Goal: Transaction & Acquisition: Purchase product/service

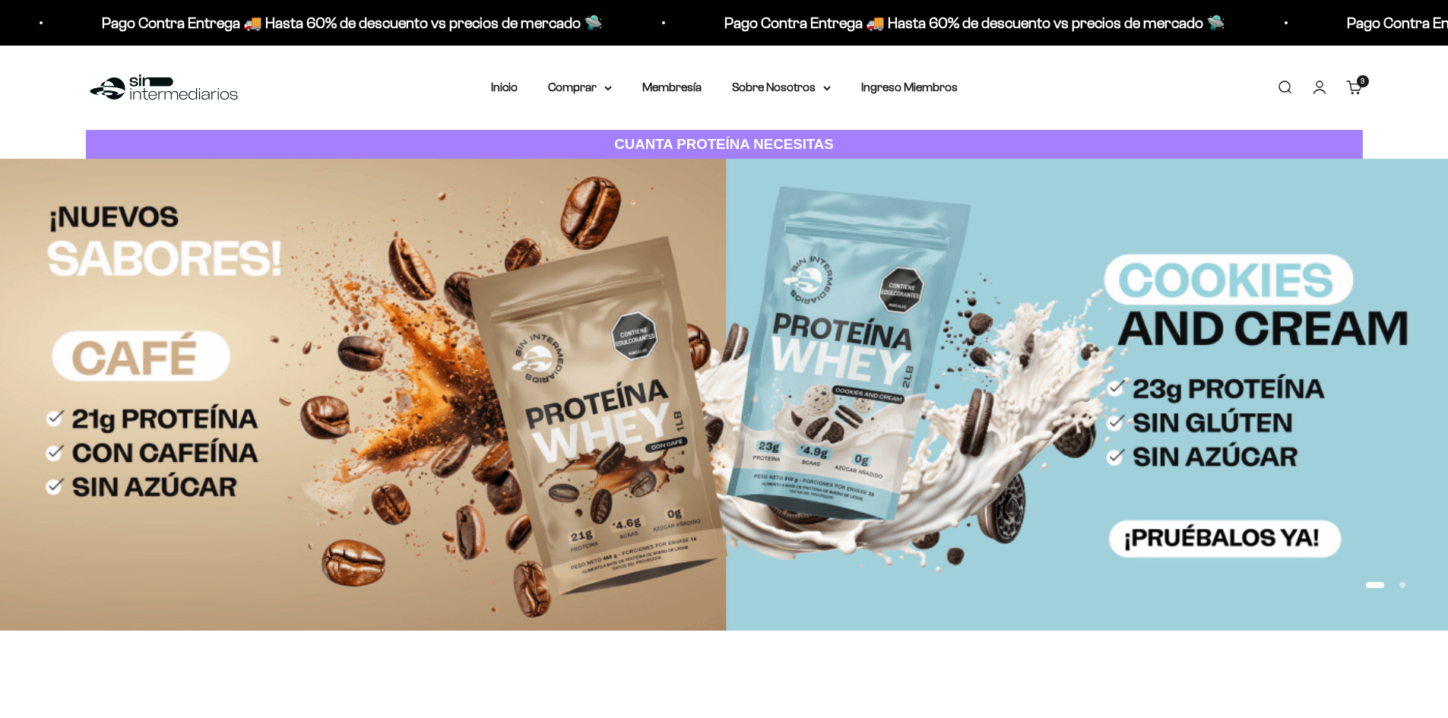
click at [1357, 82] on div "3 artículos 3" at bounding box center [1363, 81] width 12 height 12
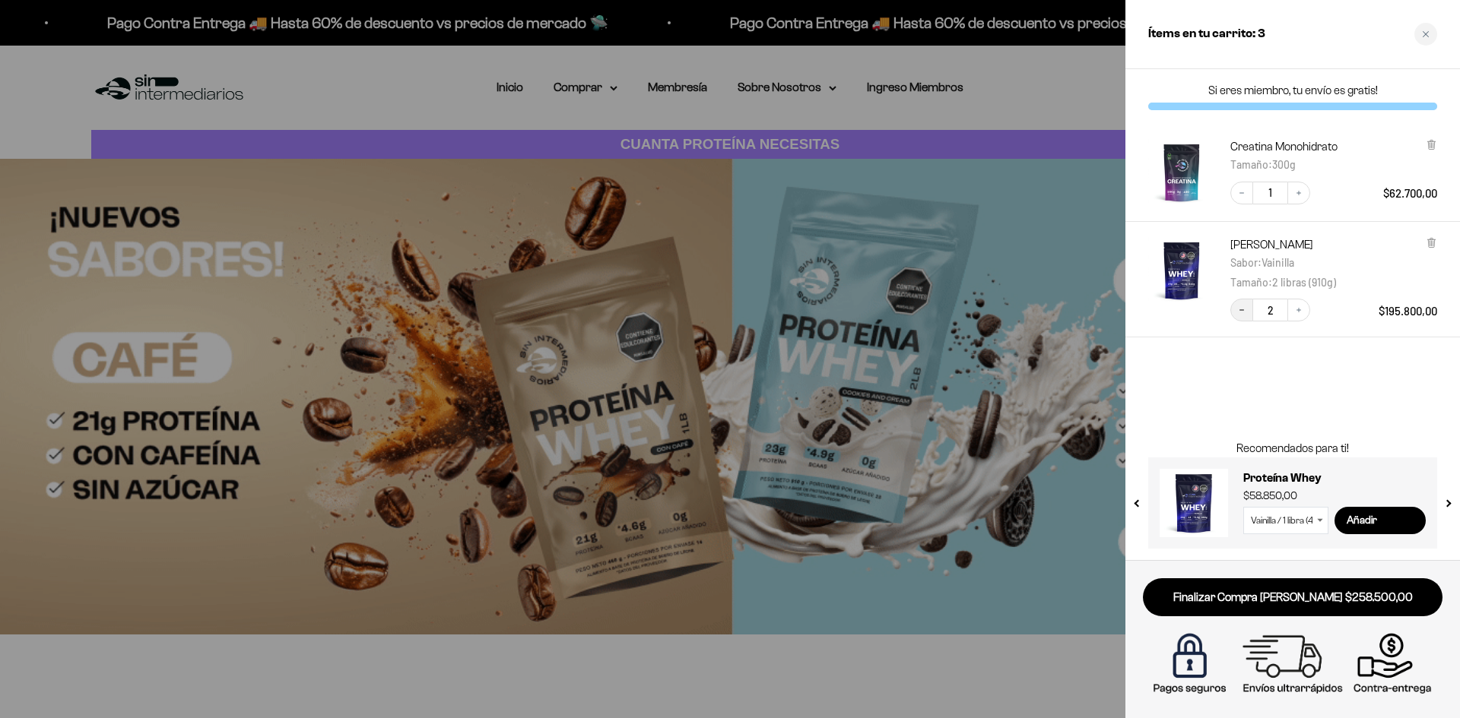
click at [1248, 310] on button "Decrease quantity" at bounding box center [1241, 310] width 23 height 23
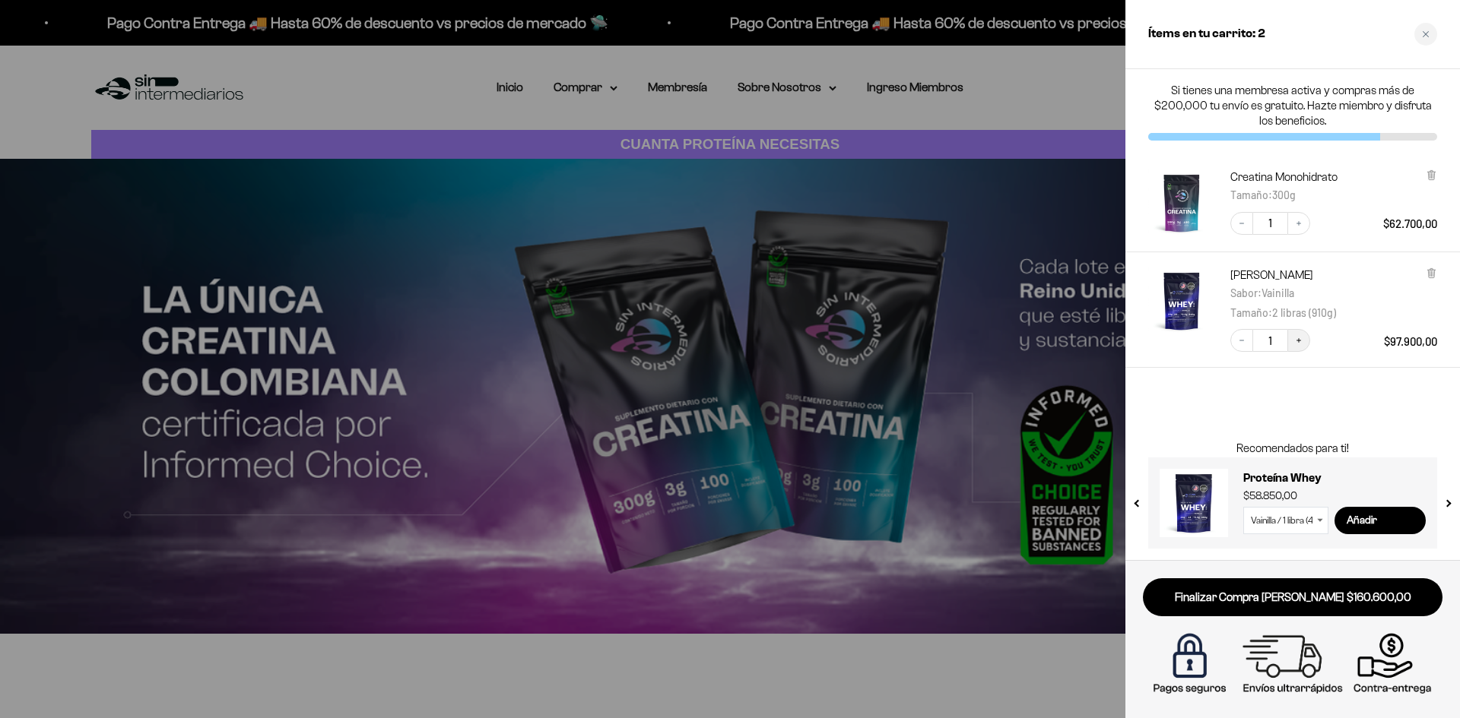
click at [1295, 341] on icon "Increase quantity" at bounding box center [1298, 340] width 9 height 9
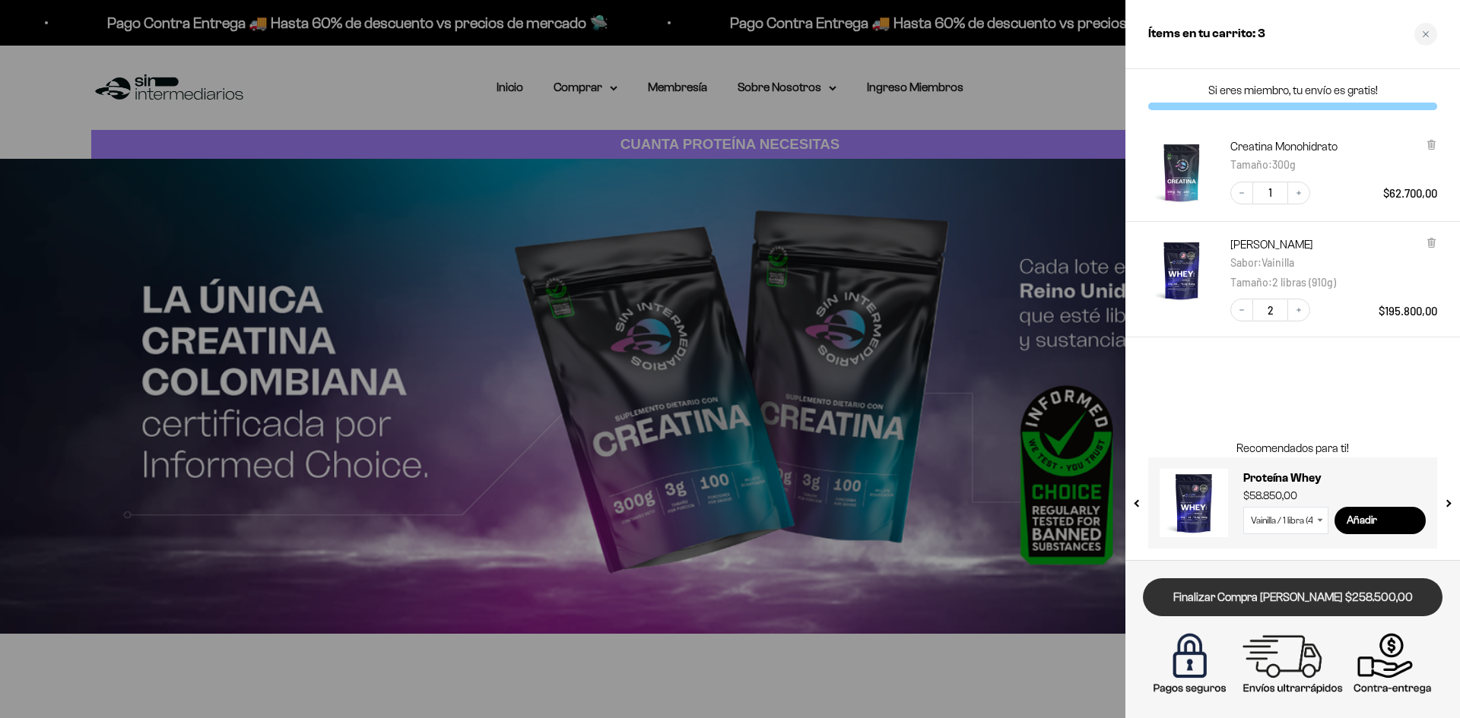
click at [1352, 598] on link "Finalizar Compra [PERSON_NAME] $258.500,00" at bounding box center [1293, 598] width 300 height 39
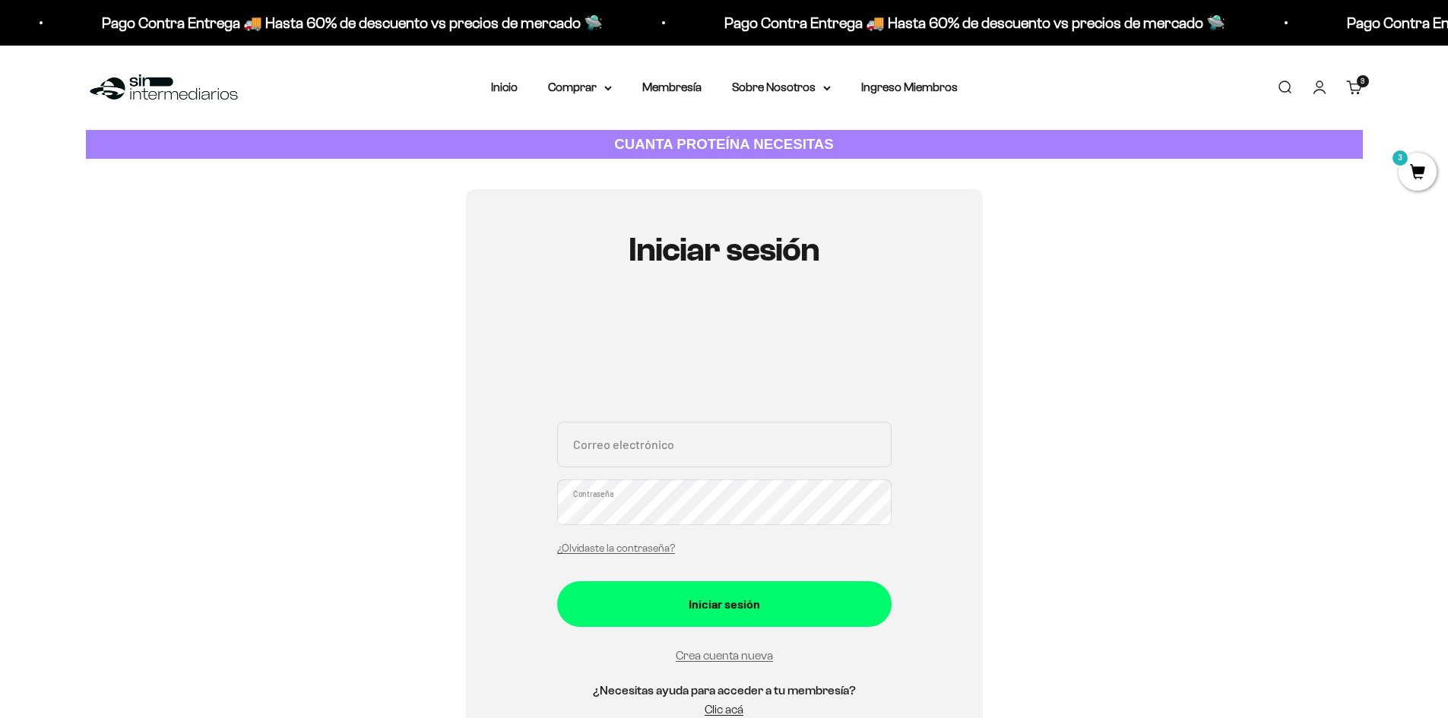
click at [725, 442] on input "Correo electrónico" at bounding box center [724, 445] width 335 height 46
type input "[EMAIL_ADDRESS][DOMAIN_NAME]"
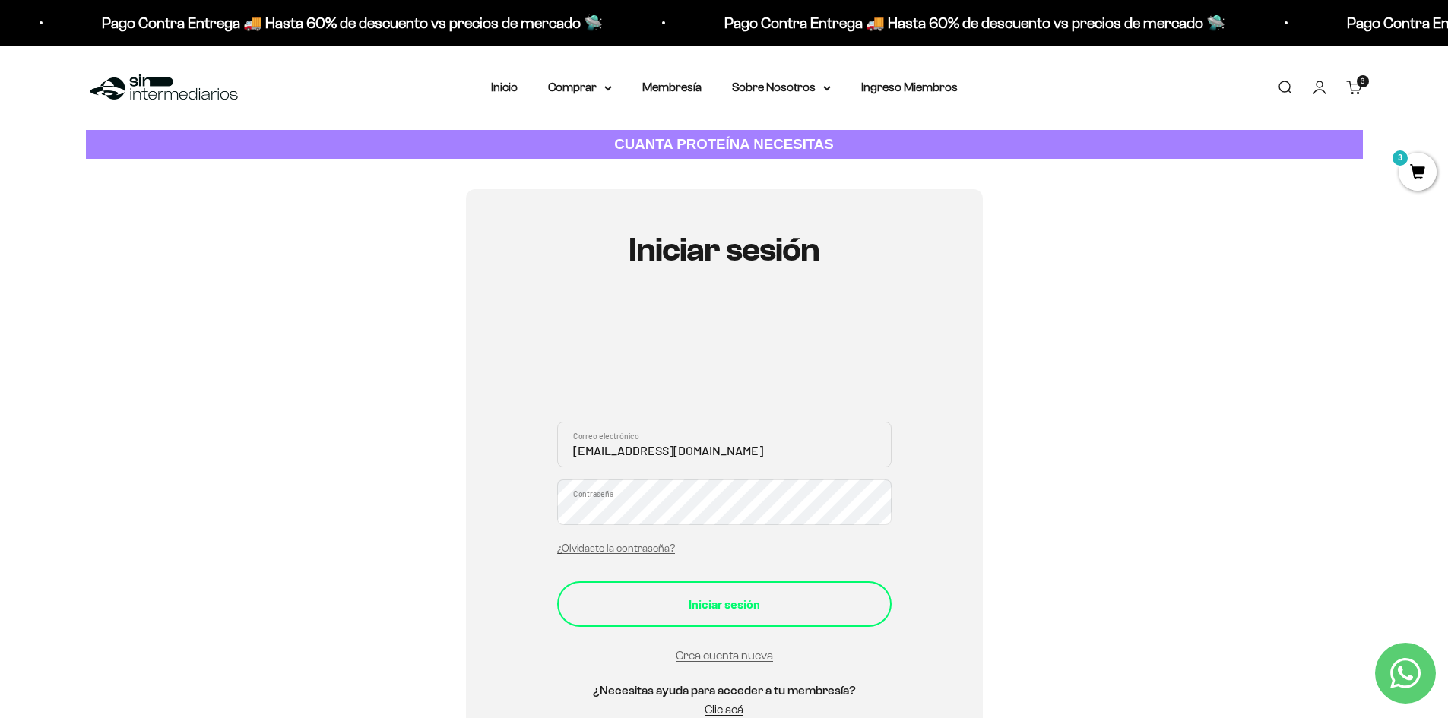
click at [810, 600] on div "Iniciar sesión" at bounding box center [725, 605] width 274 height 20
